Goal: Task Accomplishment & Management: Use online tool/utility

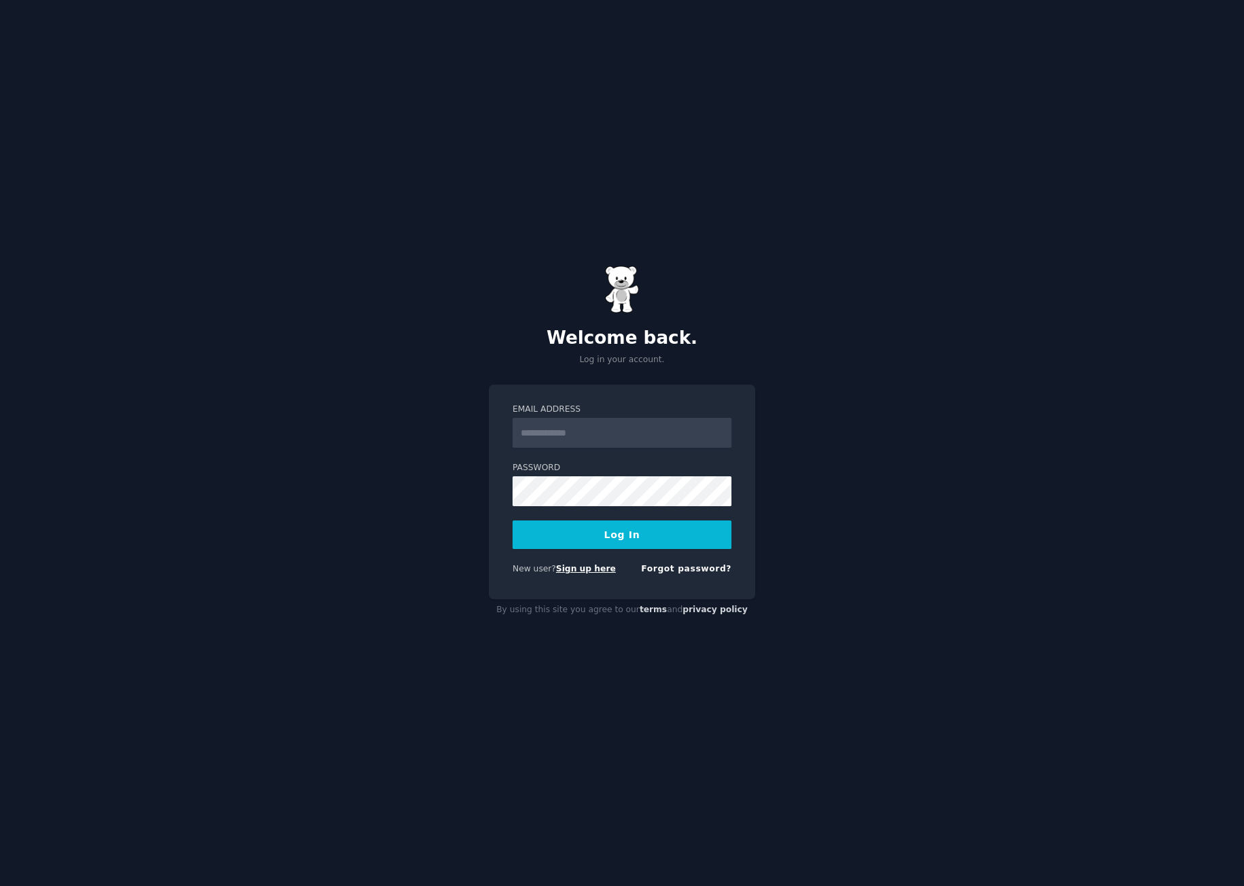
click at [594, 568] on link "Sign up here" at bounding box center [586, 569] width 60 height 10
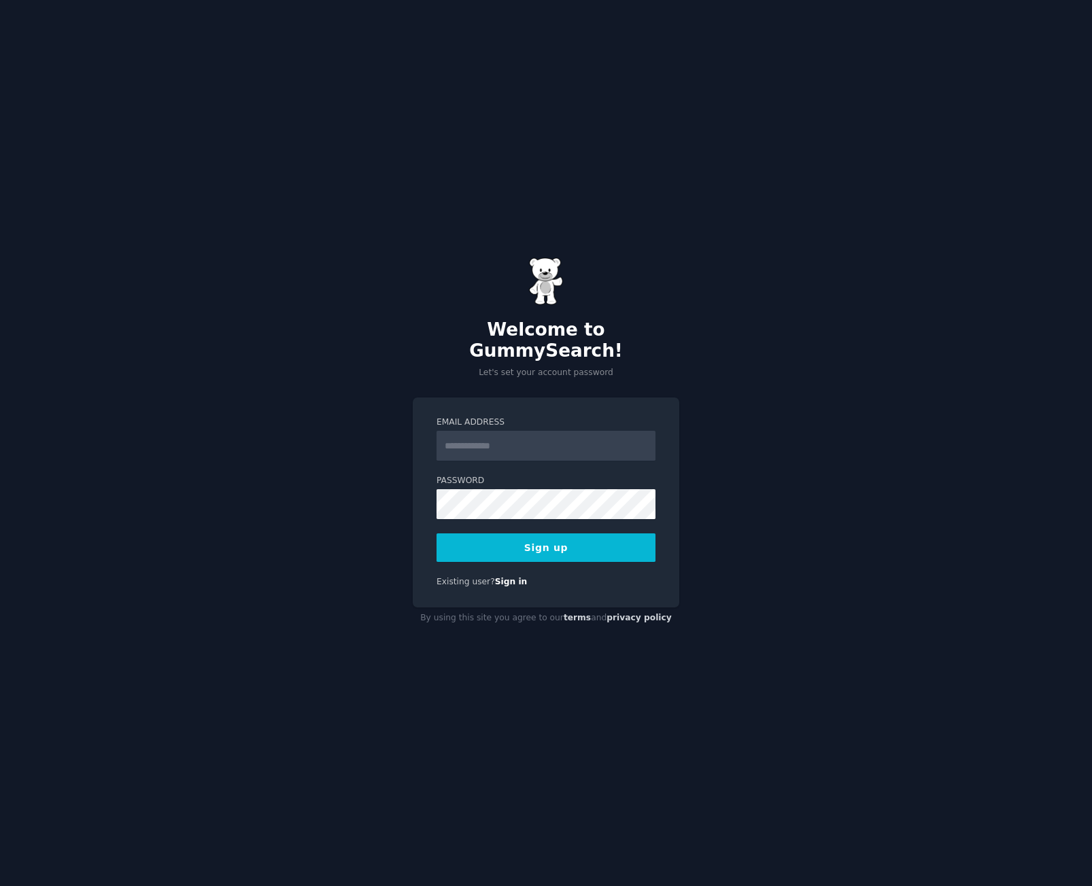
click at [526, 443] on input "Email Address" at bounding box center [545, 446] width 219 height 30
type input "**********"
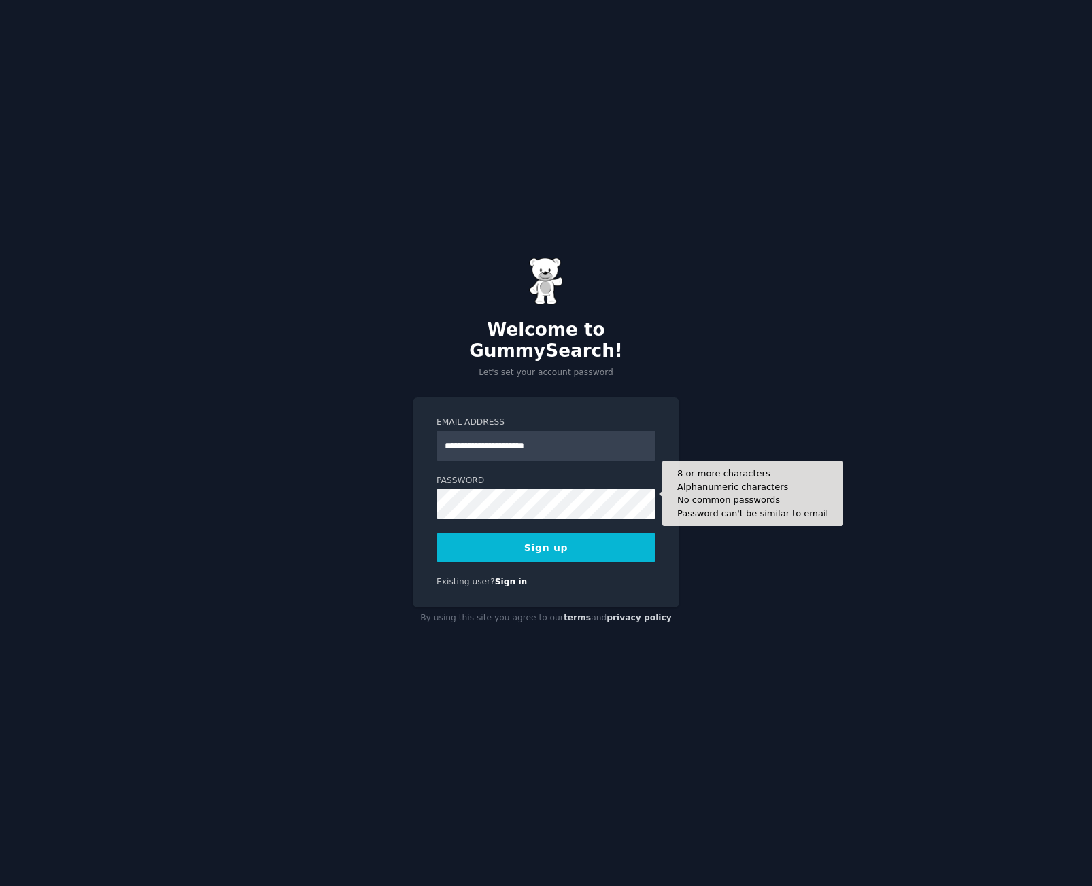
click at [555, 543] on button "Sign up" at bounding box center [545, 548] width 219 height 29
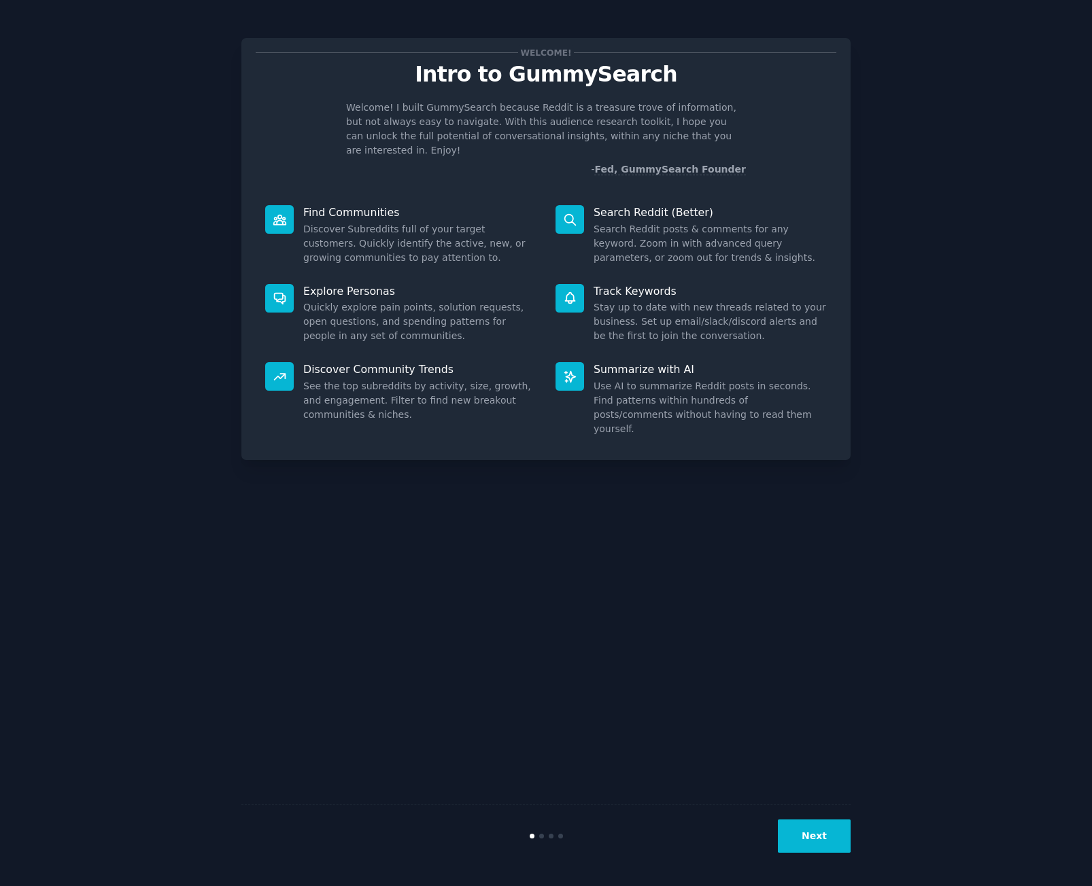
click at [796, 827] on button "Next" at bounding box center [814, 836] width 73 height 33
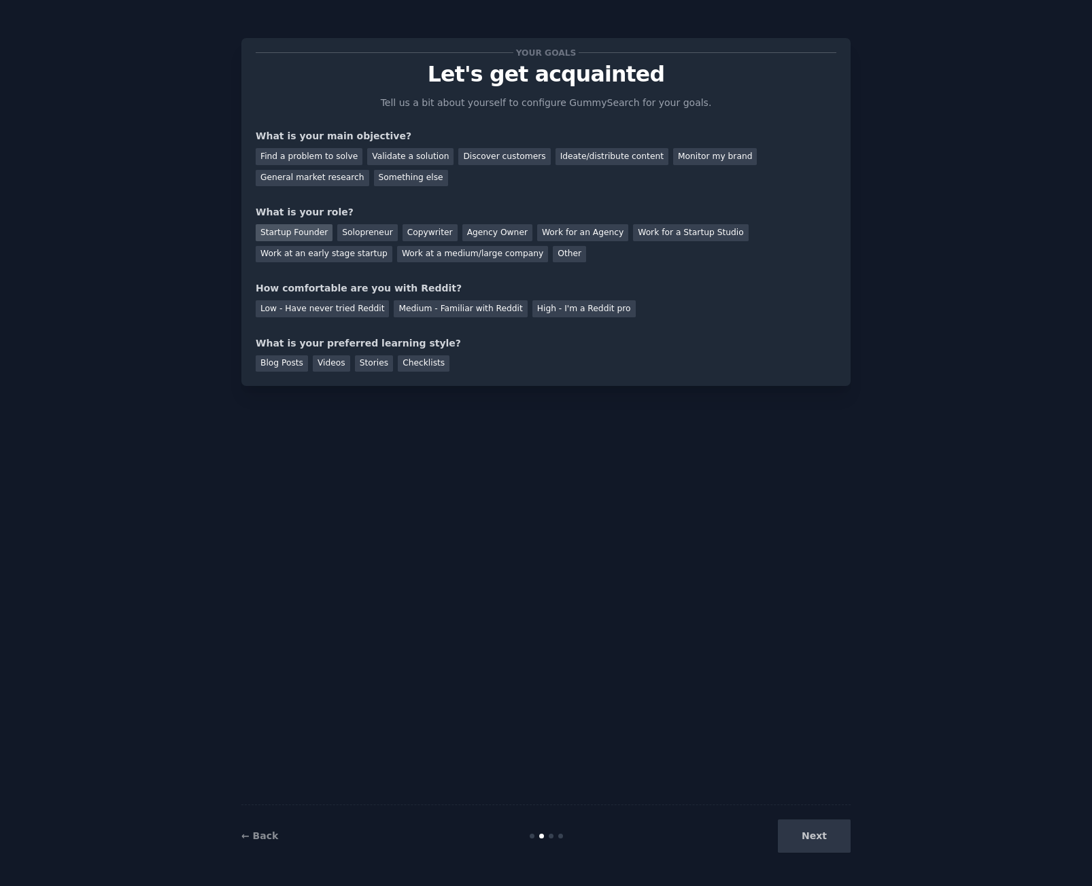
click at [301, 233] on div "Startup Founder" at bounding box center [294, 232] width 77 height 17
click at [296, 156] on div "Find a problem to solve" at bounding box center [309, 156] width 107 height 17
click at [381, 152] on div "Validate a solution" at bounding box center [410, 156] width 86 height 17
click at [468, 161] on div "Discover customers" at bounding box center [504, 156] width 92 height 17
click at [536, 307] on div "High - I'm a Reddit pro" at bounding box center [583, 308] width 103 height 17
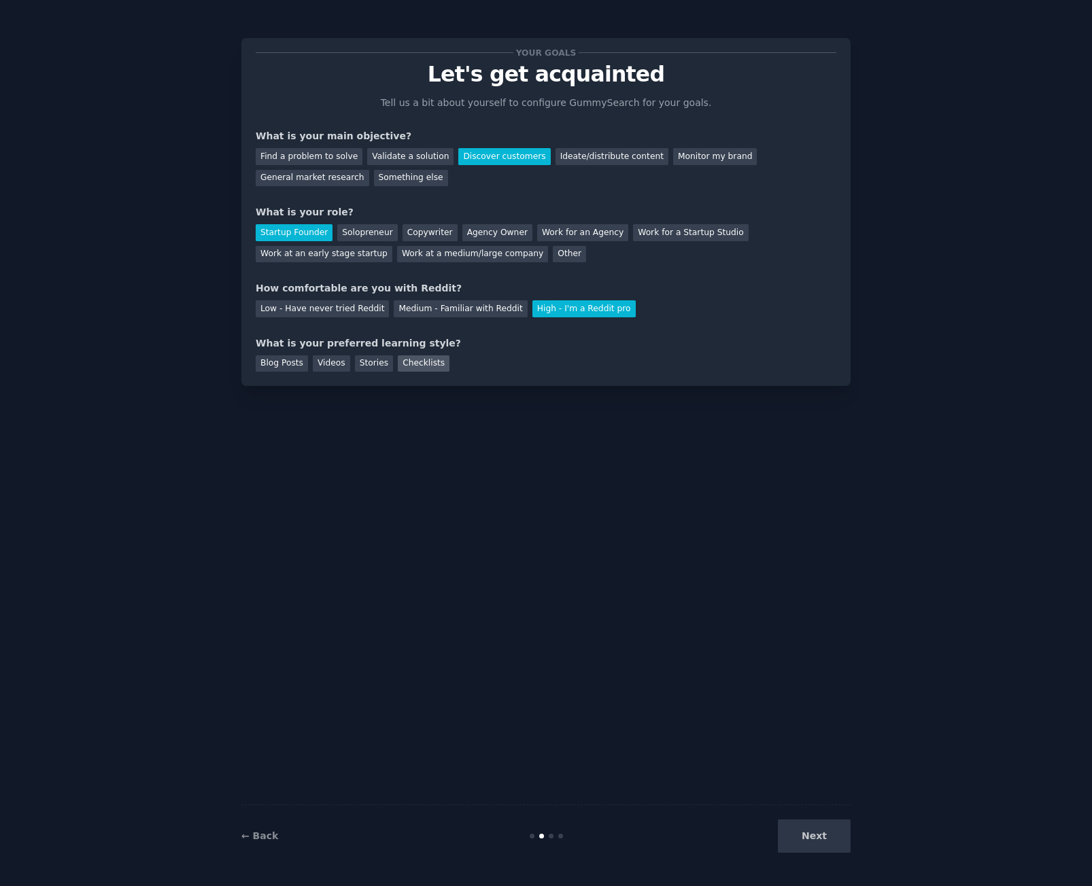
click at [398, 362] on div "Checklists" at bounding box center [424, 364] width 52 height 17
click at [822, 830] on button "Next" at bounding box center [814, 836] width 73 height 33
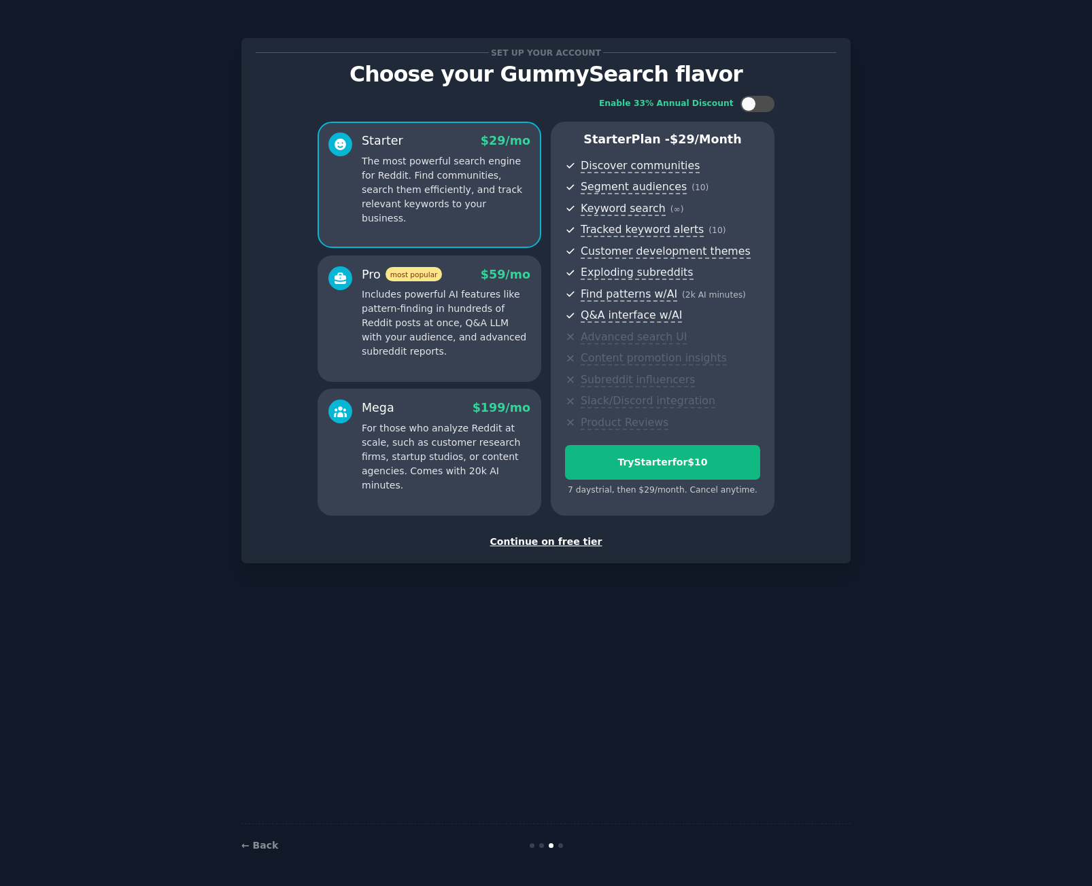
click at [545, 542] on div "Continue on free tier" at bounding box center [546, 542] width 581 height 14
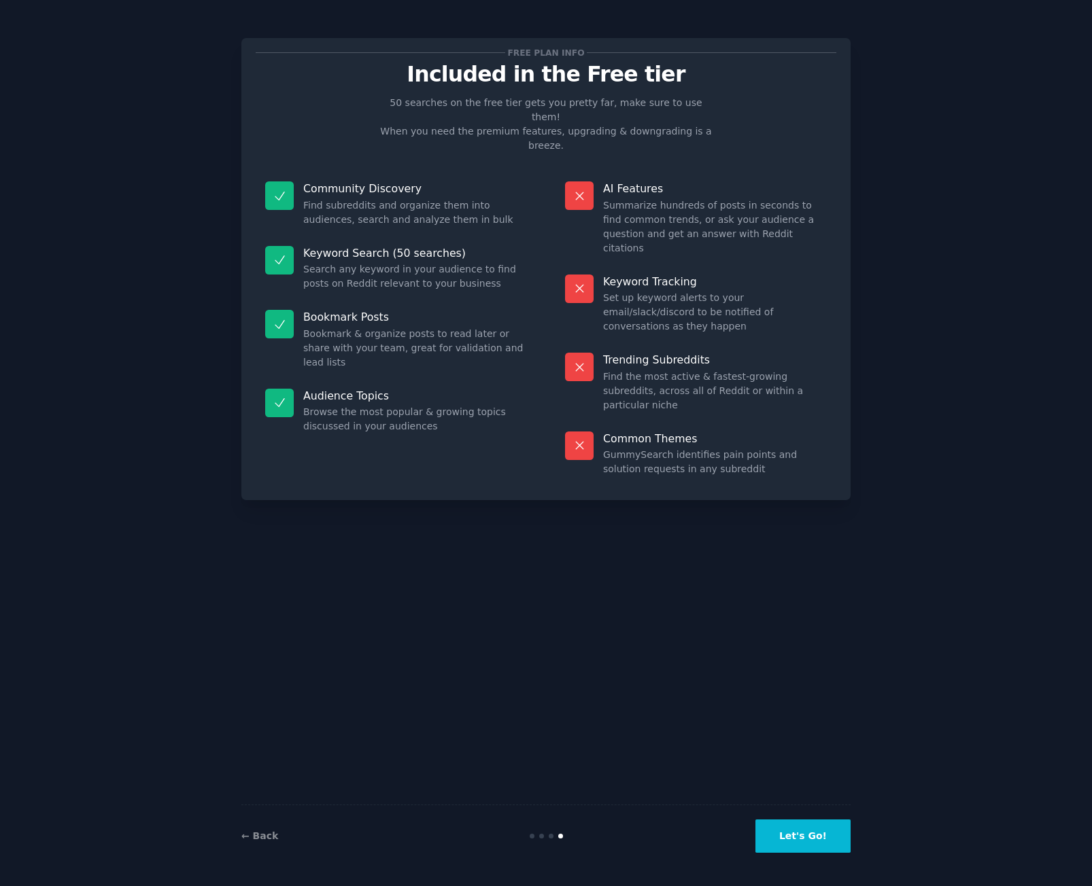
click at [785, 842] on button "Let's Go!" at bounding box center [802, 836] width 95 height 33
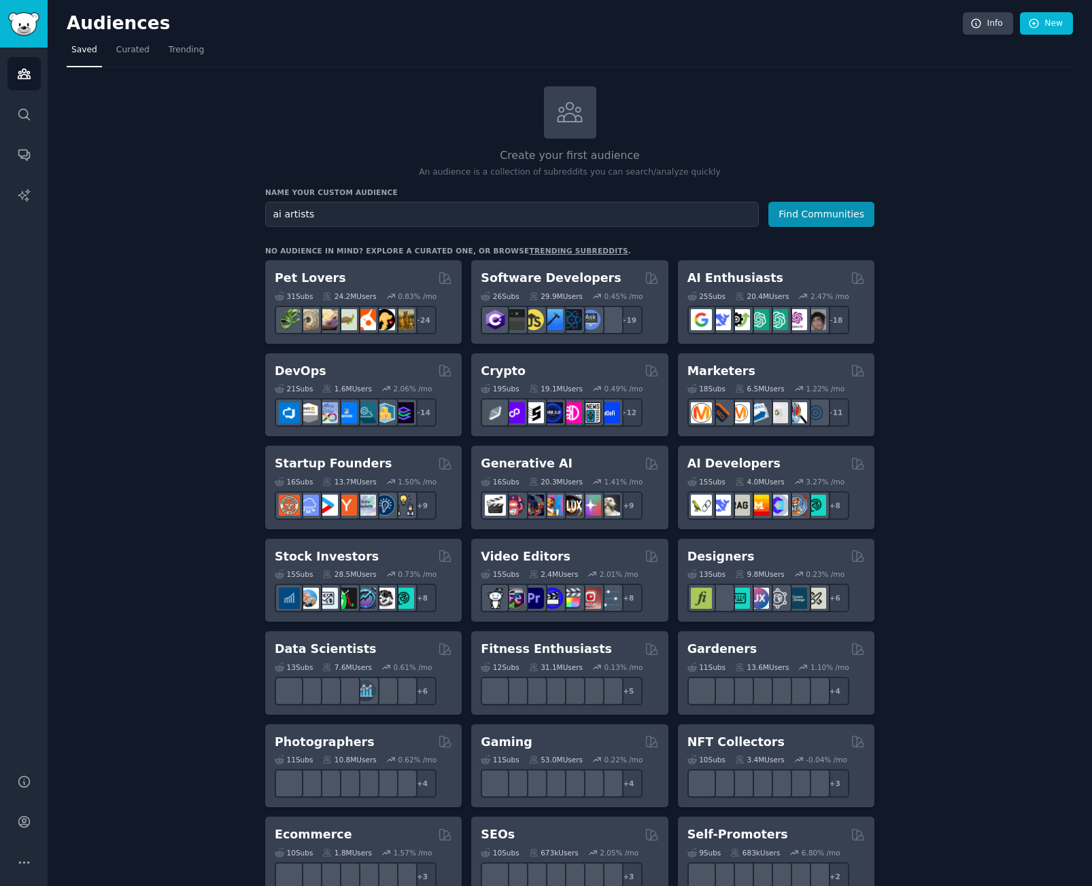
type input "ai artists"
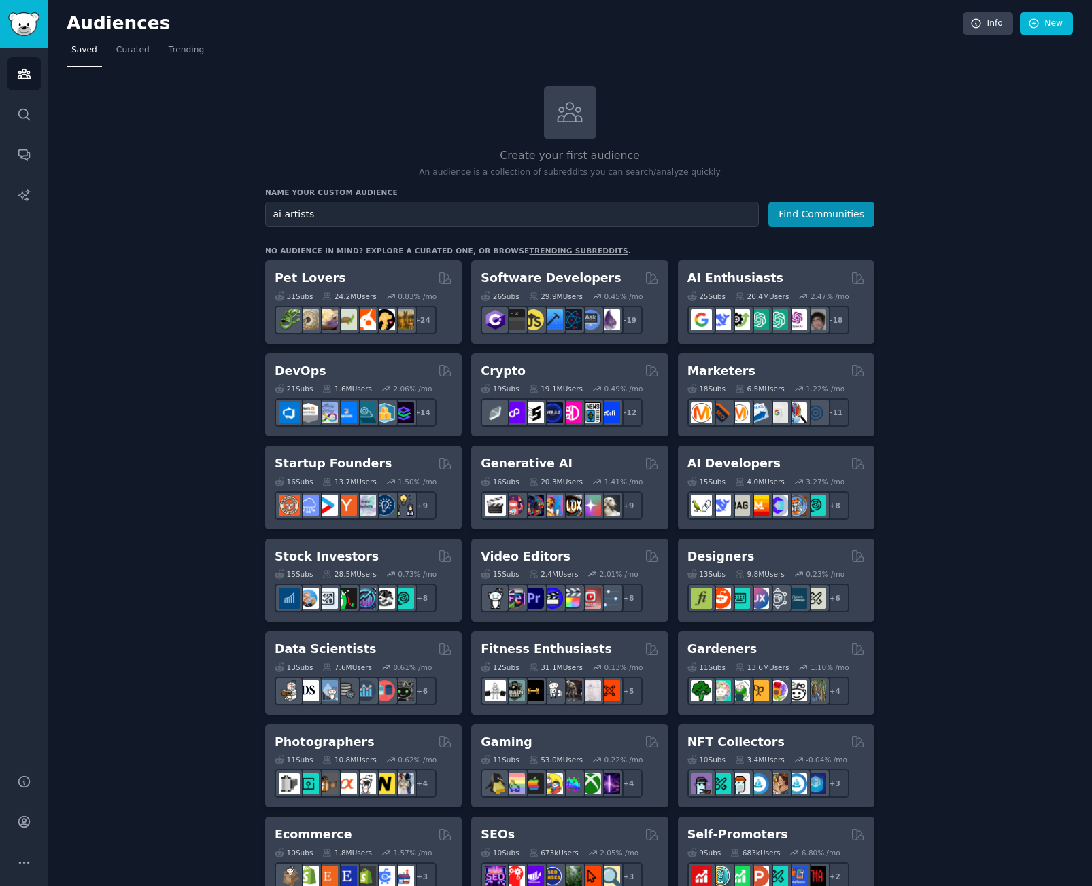
click at [768, 202] on button "Find Communities" at bounding box center [821, 214] width 106 height 25
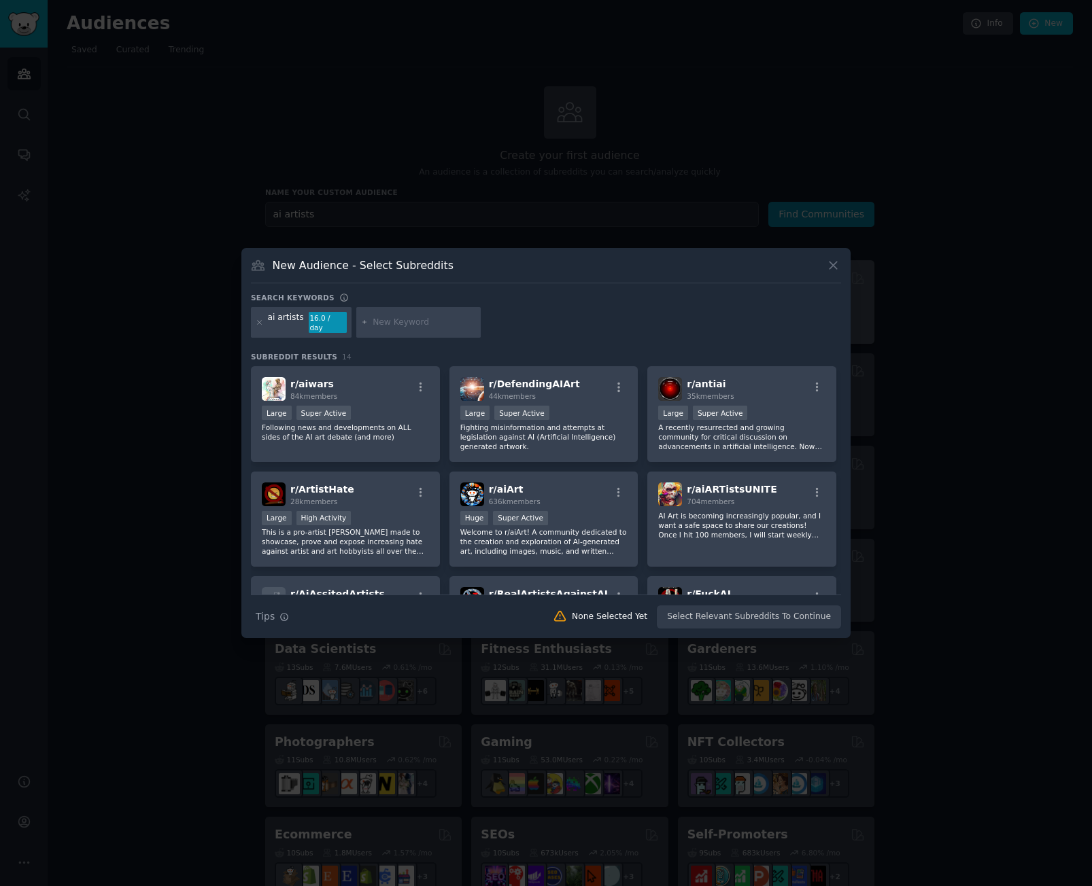
click at [853, 267] on div at bounding box center [546, 443] width 1092 height 886
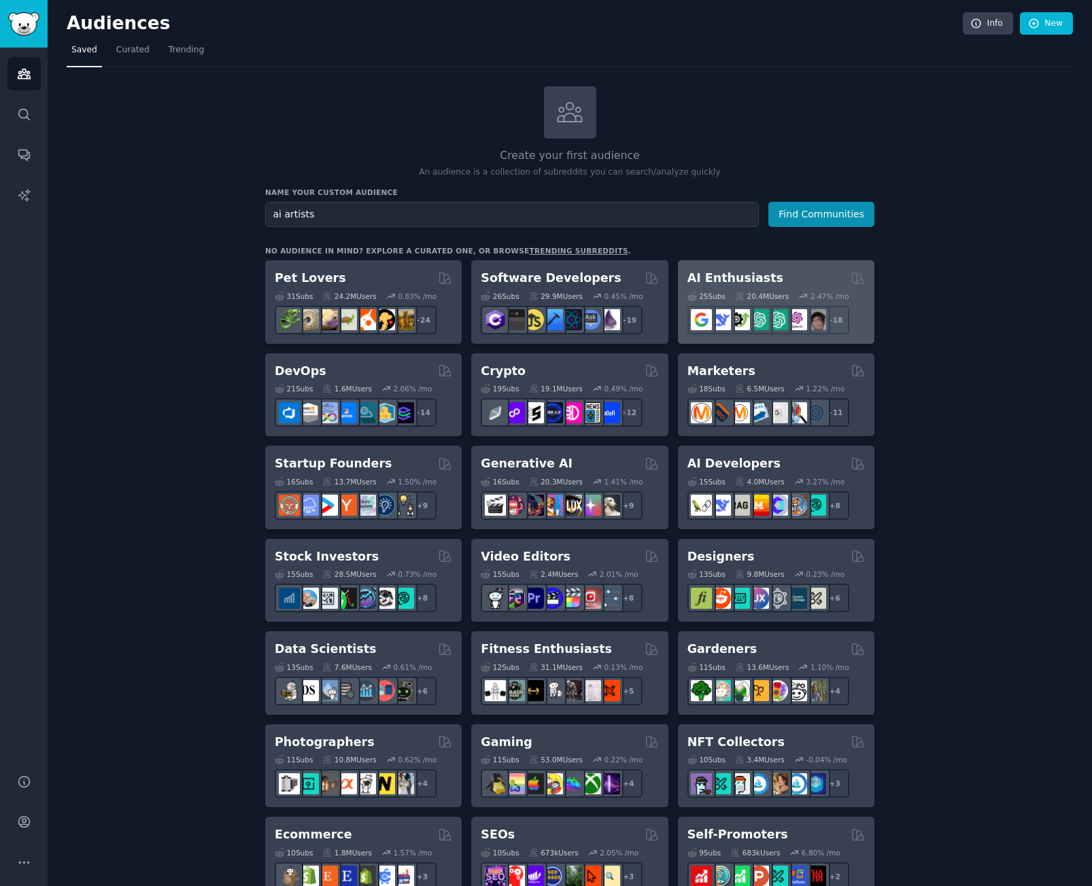
click at [832, 267] on div "AI Enthusiasts 25 Sub s 20.4M Users 2.47 % /mo + 18" at bounding box center [776, 302] width 196 height 84
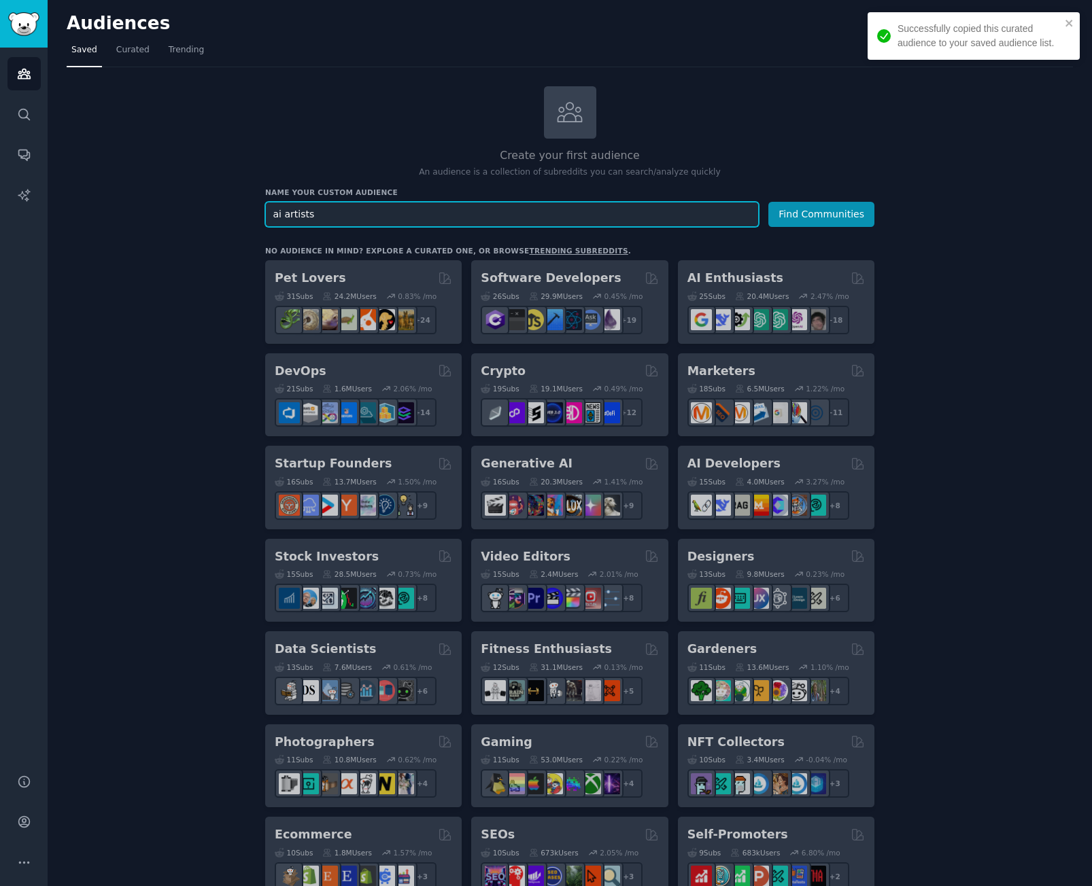
click at [651, 211] on input "ai artists" at bounding box center [512, 214] width 494 height 25
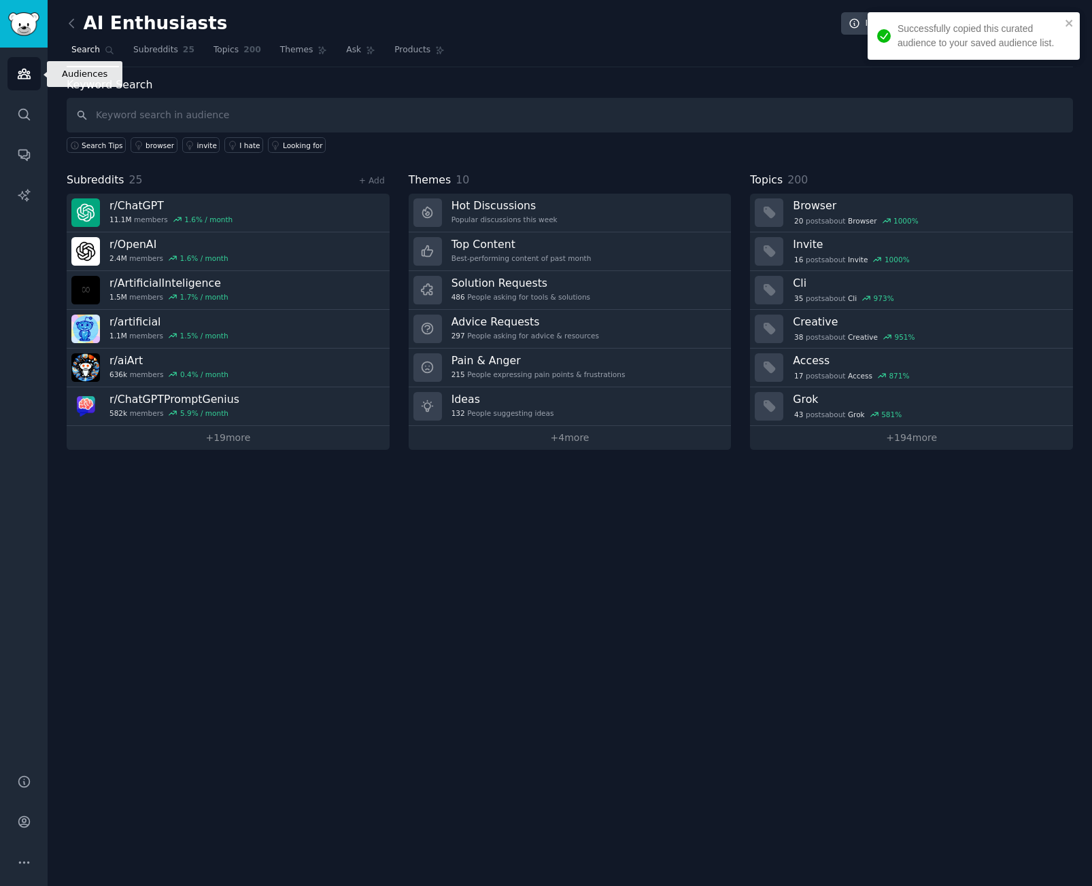
click at [14, 82] on link "Audiences" at bounding box center [23, 73] width 33 height 33
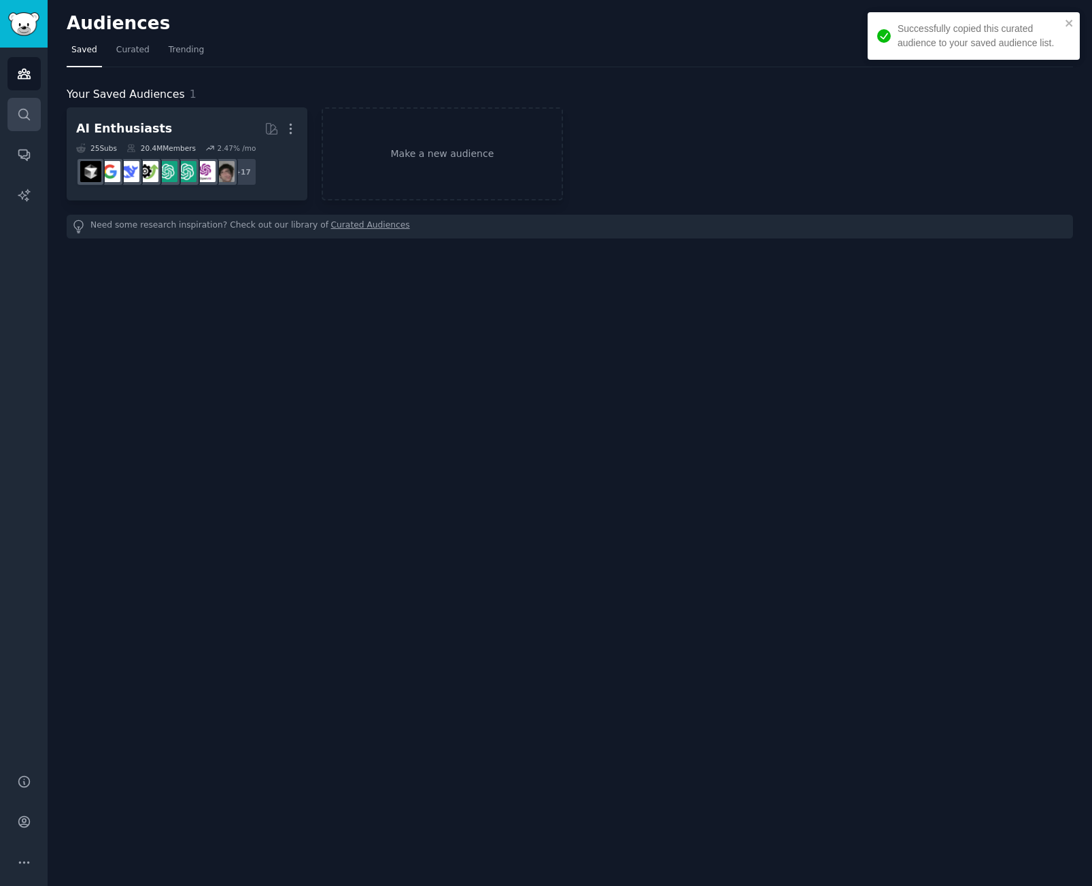
click at [21, 118] on icon "Sidebar" at bounding box center [24, 114] width 14 height 14
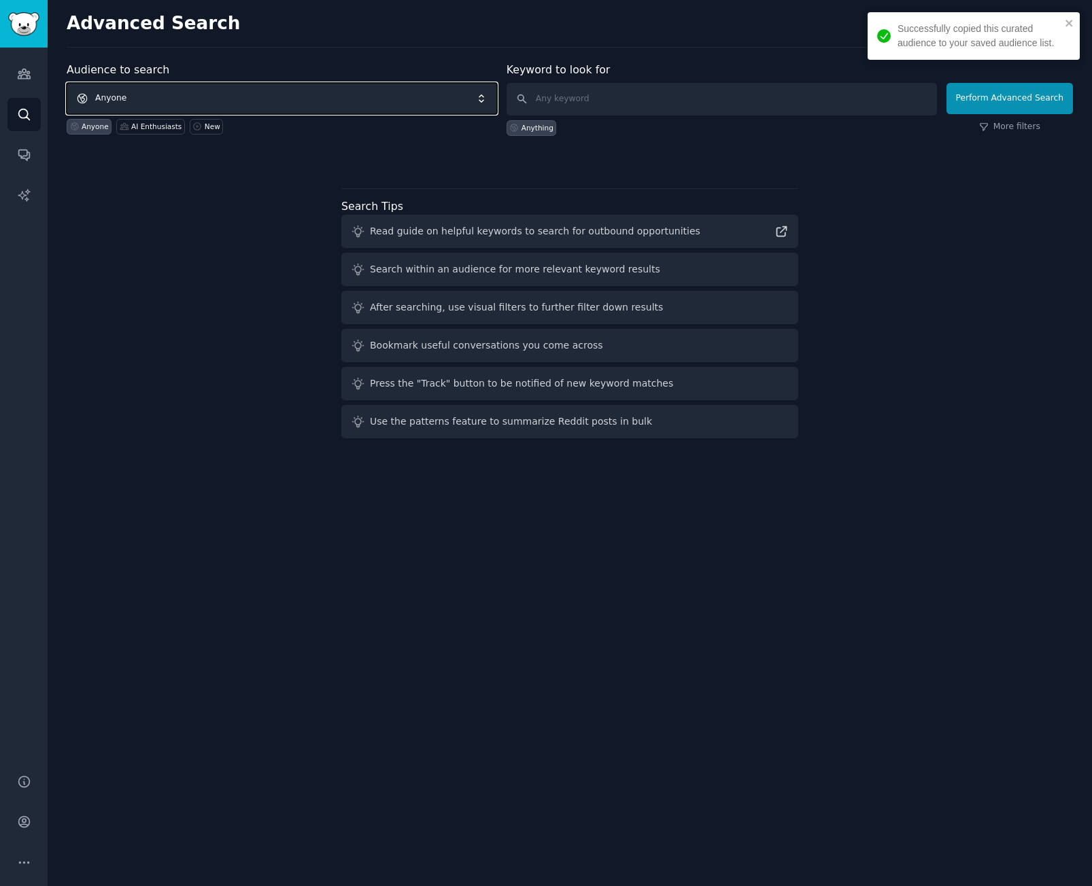
drag, startPoint x: 190, startPoint y: 96, endPoint x: 131, endPoint y: 84, distance: 60.4
click at [189, 97] on span "Anyone" at bounding box center [282, 98] width 430 height 31
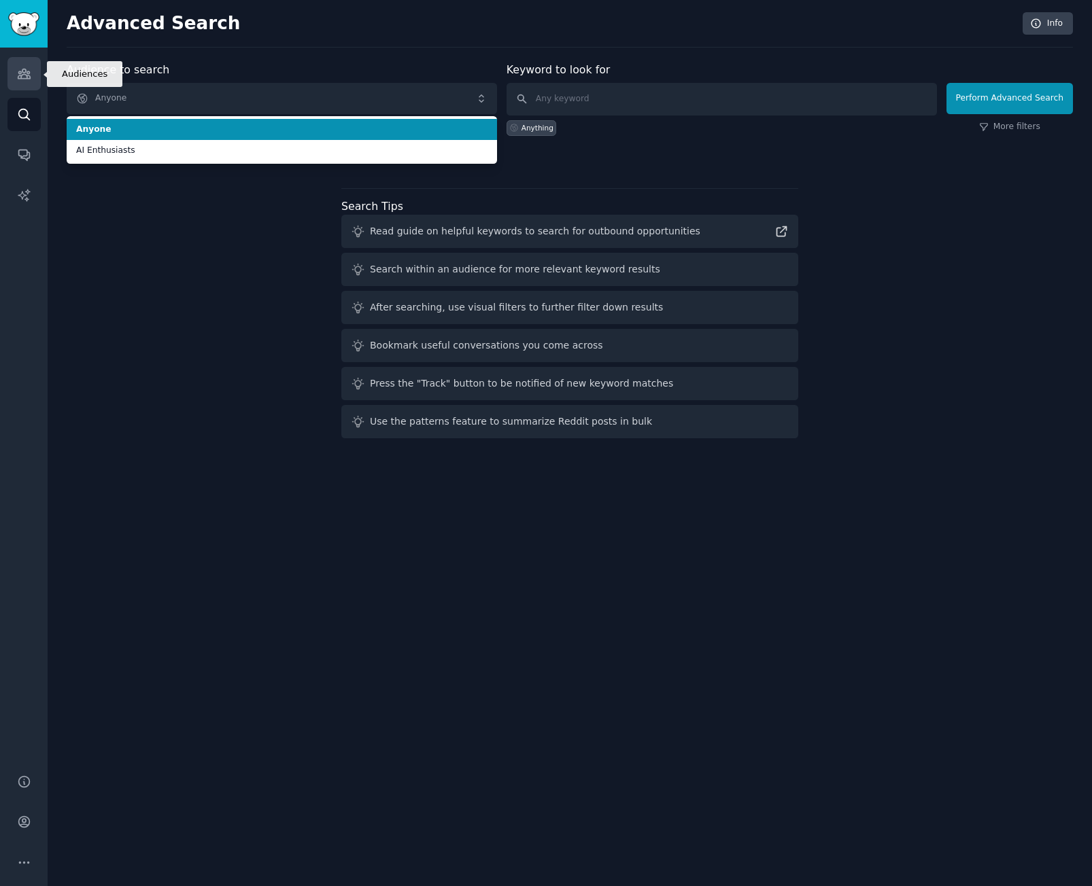
click at [25, 63] on link "Audiences" at bounding box center [23, 73] width 33 height 33
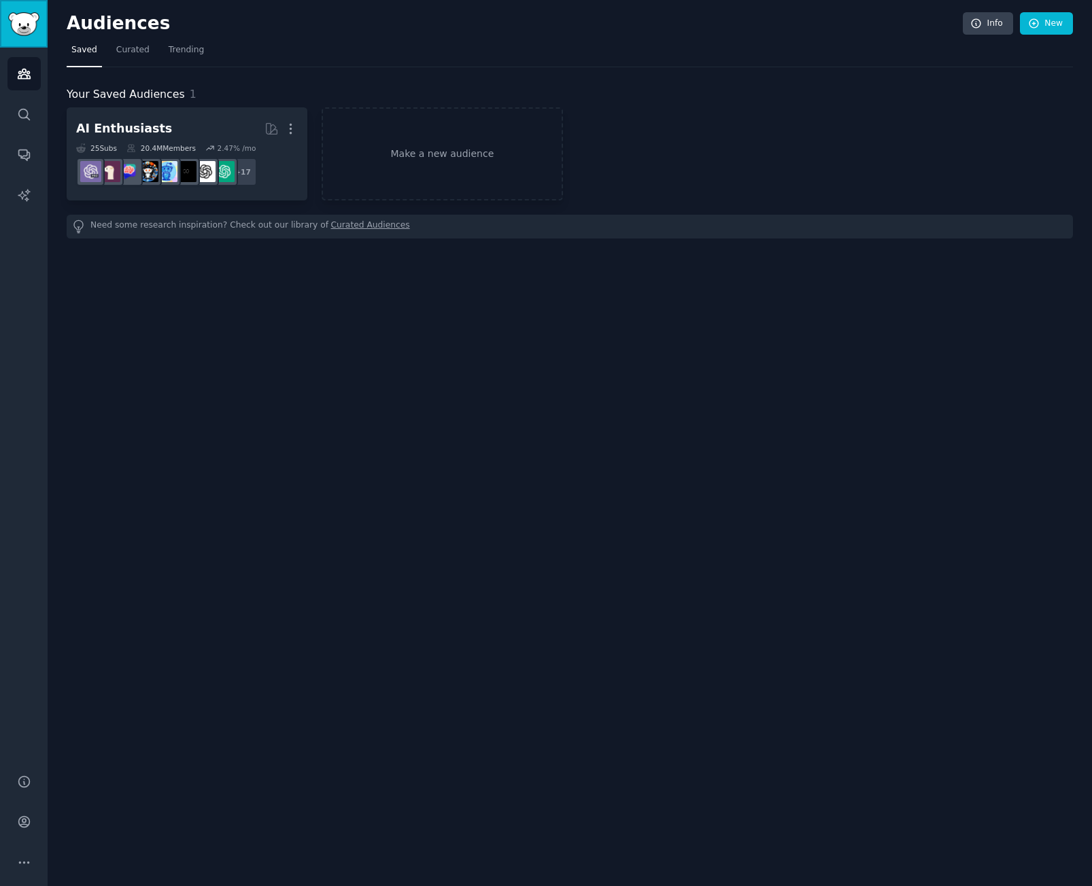
click at [18, 31] on img "Sidebar" at bounding box center [23, 24] width 31 height 24
click at [20, 78] on icon "Sidebar" at bounding box center [24, 74] width 12 height 10
click at [15, 26] on img "Sidebar" at bounding box center [23, 24] width 31 height 24
click at [428, 228] on div "Need some research inspiration? Check out our library of Curated Audiences" at bounding box center [570, 227] width 1006 height 24
click at [359, 135] on link "Make a new audience" at bounding box center [442, 153] width 241 height 93
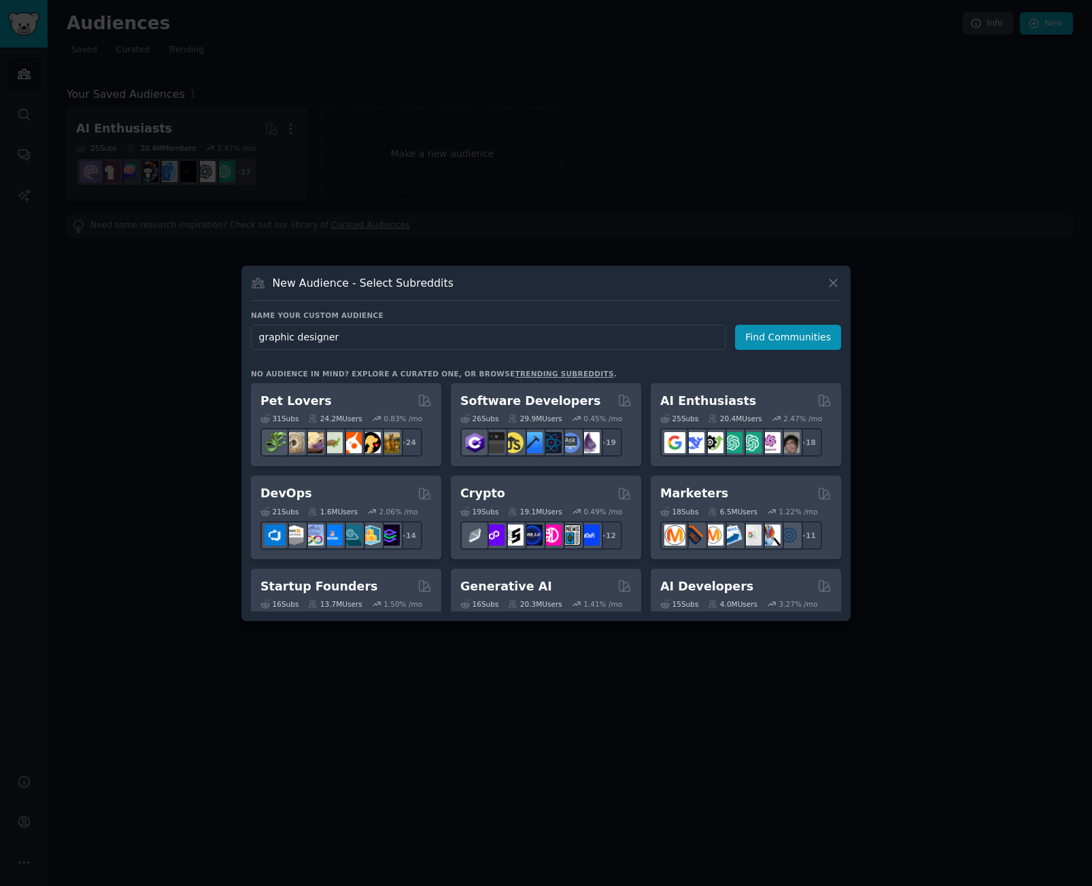
type input "graphic designers"
click button "Find Communities" at bounding box center [788, 337] width 106 height 25
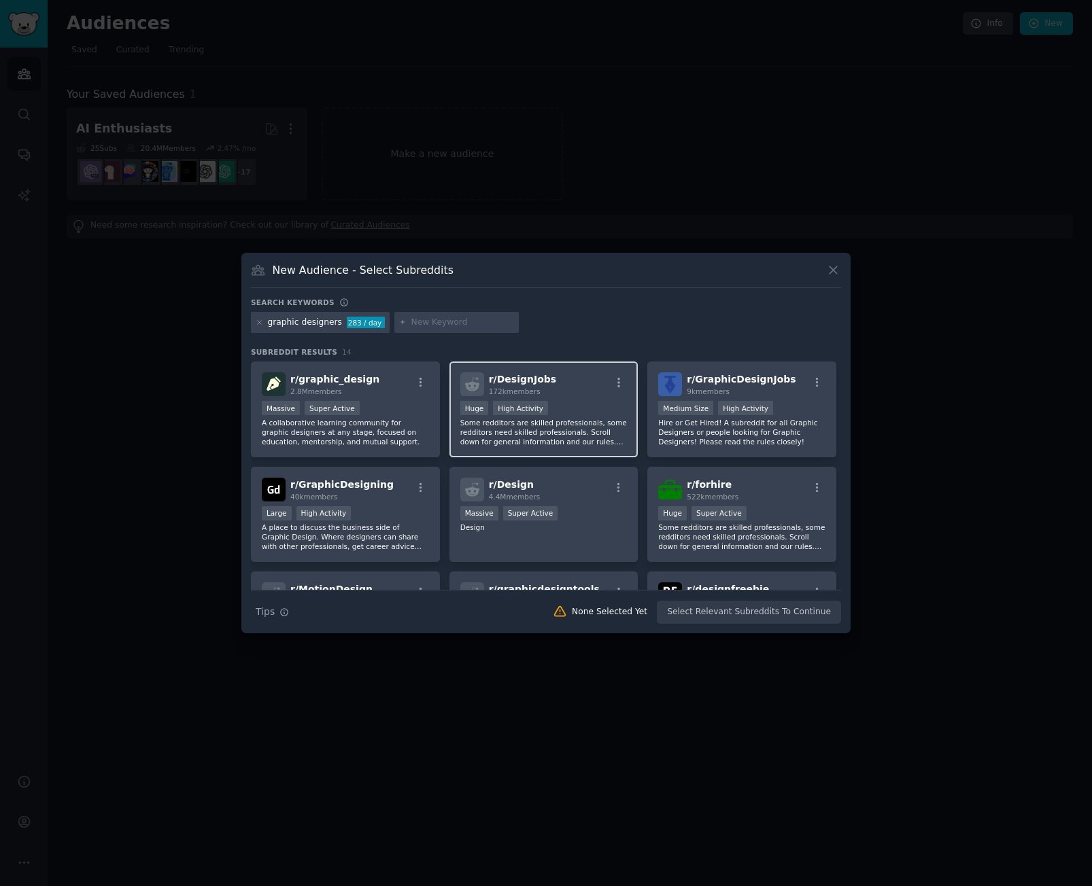
click at [514, 382] on span "r/ DesignJobs" at bounding box center [522, 379] width 67 height 11
click at [159, 85] on div at bounding box center [546, 443] width 1092 height 886
